Goal: Communication & Community: Answer question/provide support

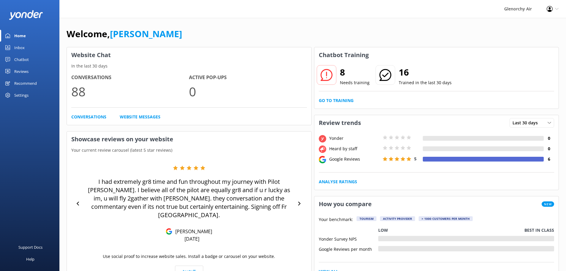
click at [18, 50] on div "Inbox" at bounding box center [19, 48] width 10 height 12
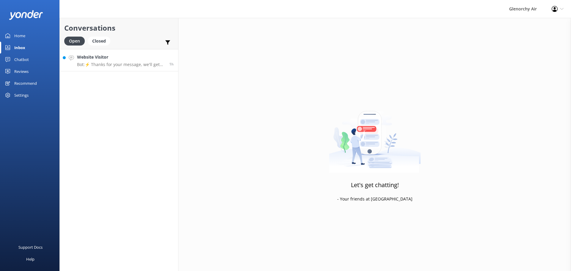
click at [92, 61] on div "Website Visitor Bot: ⚡ Thanks for your message, we'll get back to you as soon a…" at bounding box center [121, 60] width 88 height 13
